Goal: Information Seeking & Learning: Learn about a topic

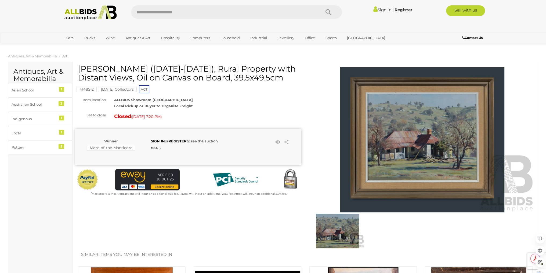
click at [183, 9] on input "text" at bounding box center [223, 11] width 184 height 13
type input "*********"
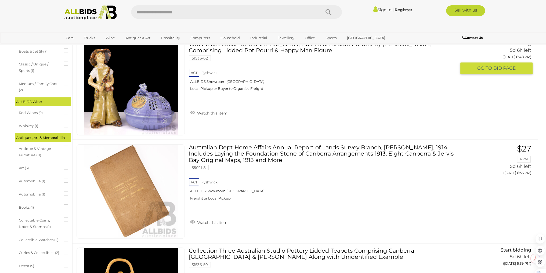
scroll to position [215, 0]
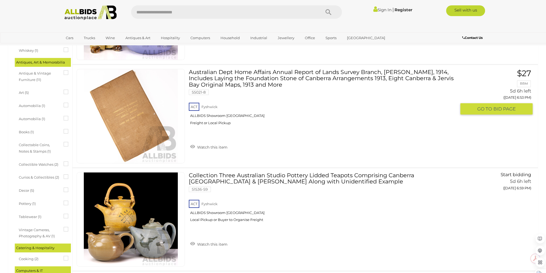
click at [264, 80] on link "Australian Dept Home Affairs Annual Report of Lands Survey Branch, C R Scrivene…" at bounding box center [324, 99] width 263 height 60
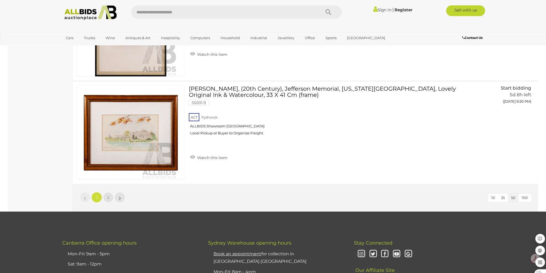
scroll to position [5056, 0]
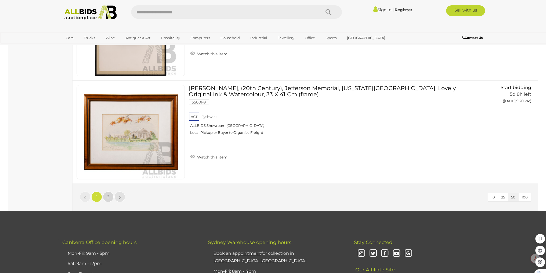
click at [110, 192] on link "2" at bounding box center [108, 197] width 11 height 11
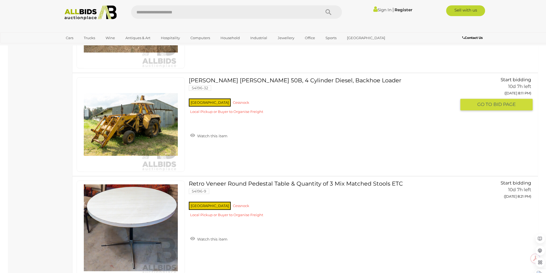
scroll to position [1047, 0]
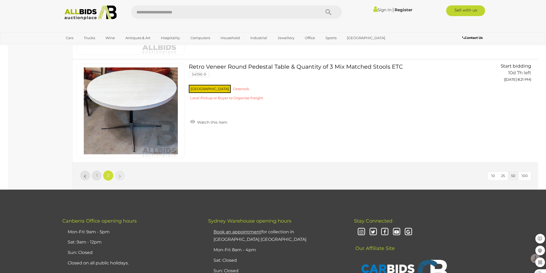
click at [166, 9] on input "text" at bounding box center [223, 11] width 184 height 13
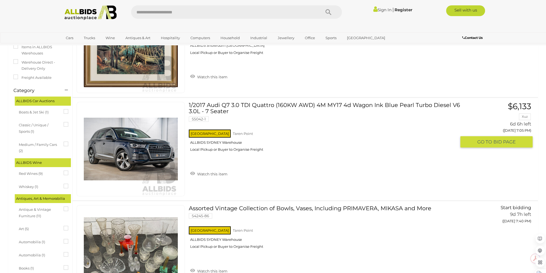
scroll to position [0, 0]
